Goal: Find specific page/section: Find specific page/section

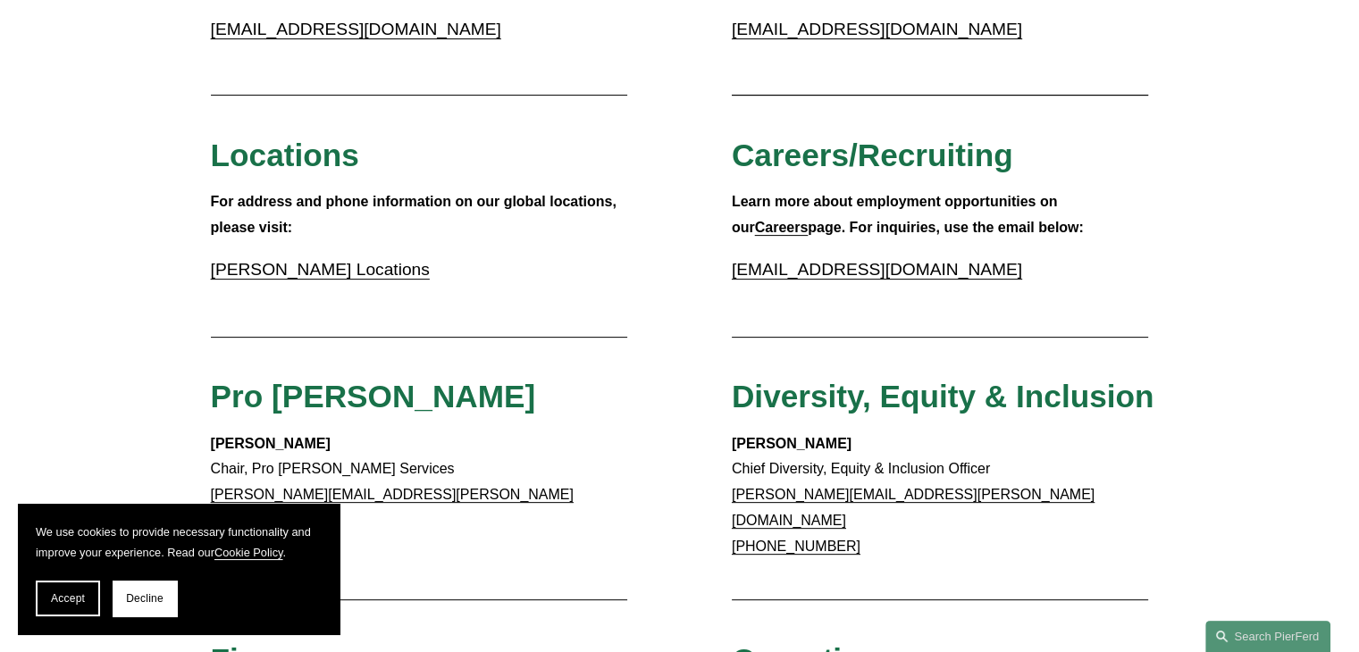
scroll to position [536, 0]
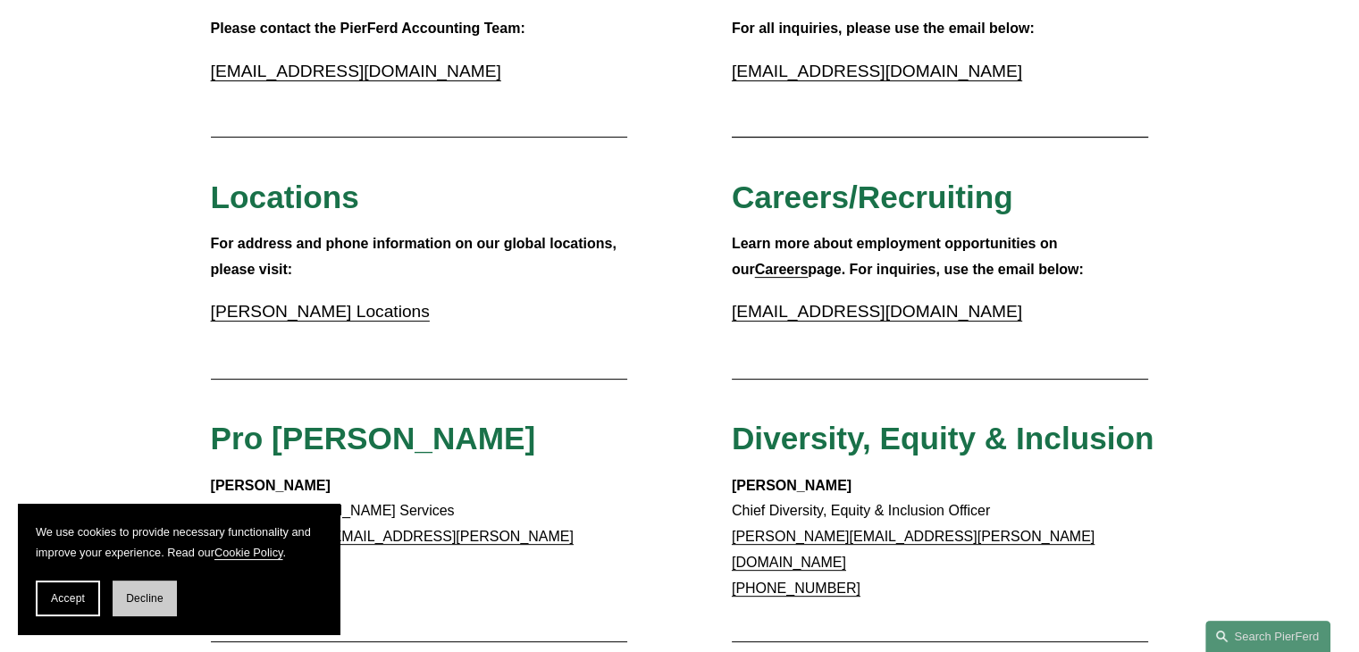
click at [135, 598] on span "Decline" at bounding box center [145, 598] width 38 height 13
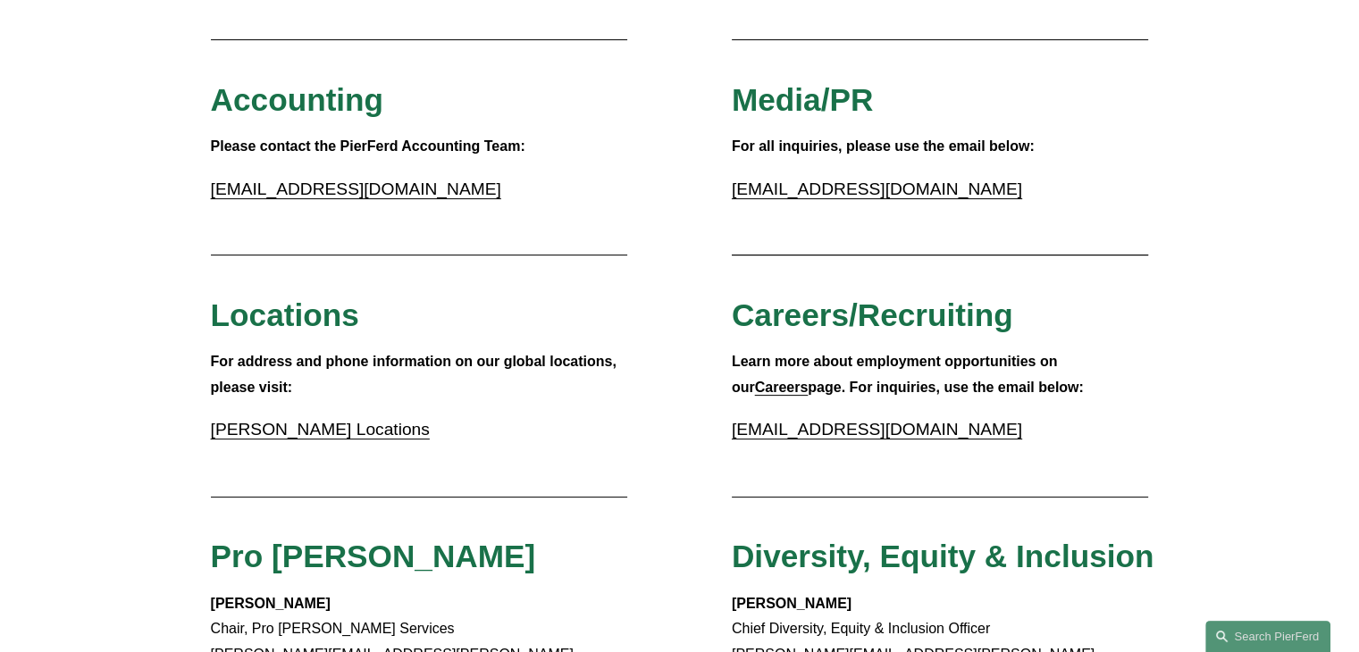
scroll to position [602, 0]
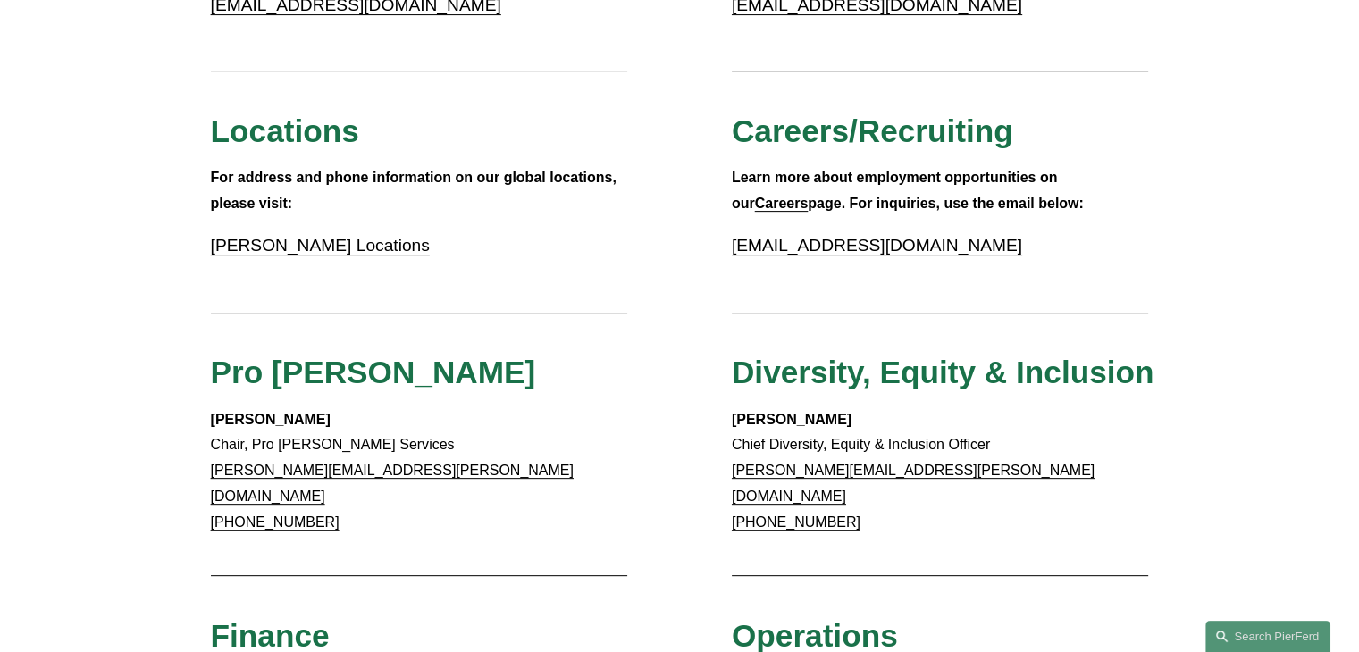
click at [808, 196] on strong "Careers" at bounding box center [782, 203] width 54 height 15
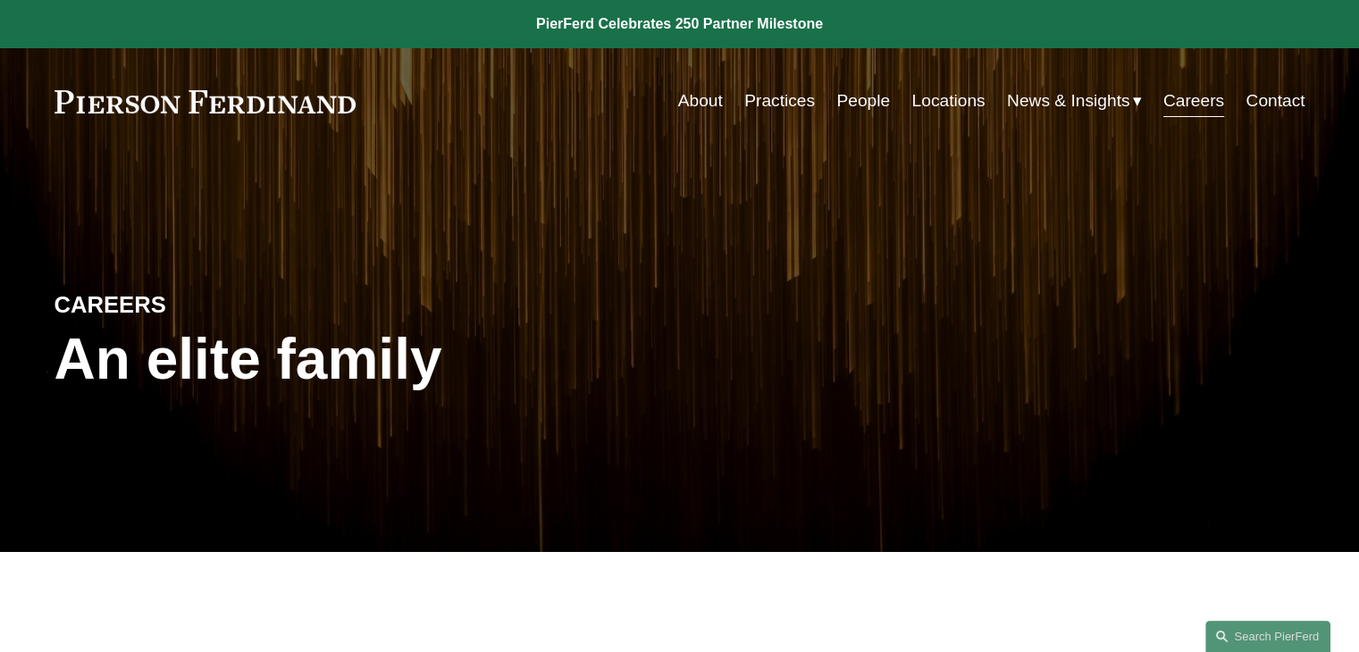
click at [1242, 98] on nav "About Practices People Locations News & Insights News Insights Blogs Careers Co…" at bounding box center [991, 101] width 627 height 34
click at [1256, 107] on link "Contact" at bounding box center [1274, 101] width 59 height 34
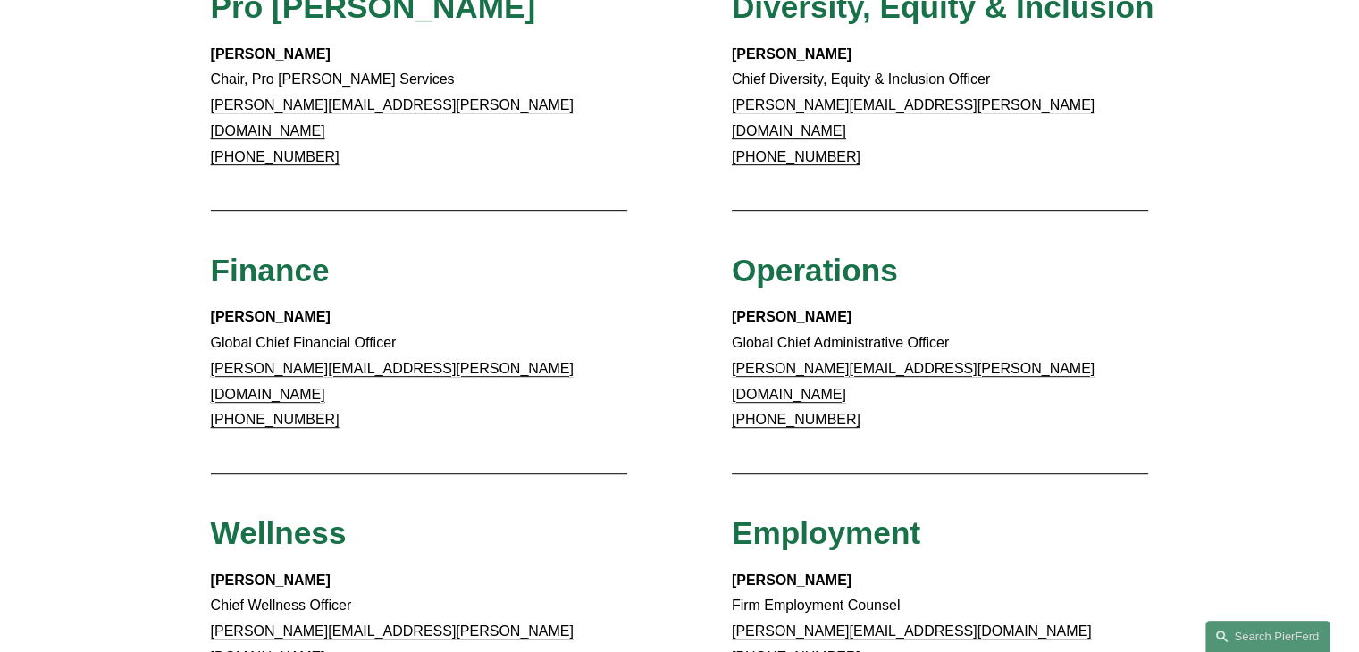
scroll to position [1340, 0]
